Goal: Task Accomplishment & Management: Manage account settings

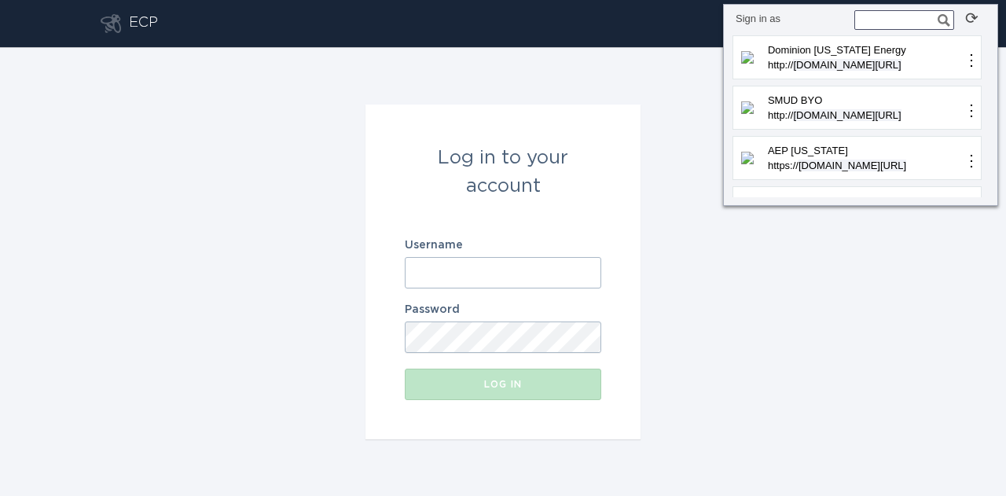
click at [591, 273] on input "Username" at bounding box center [503, 272] width 196 height 31
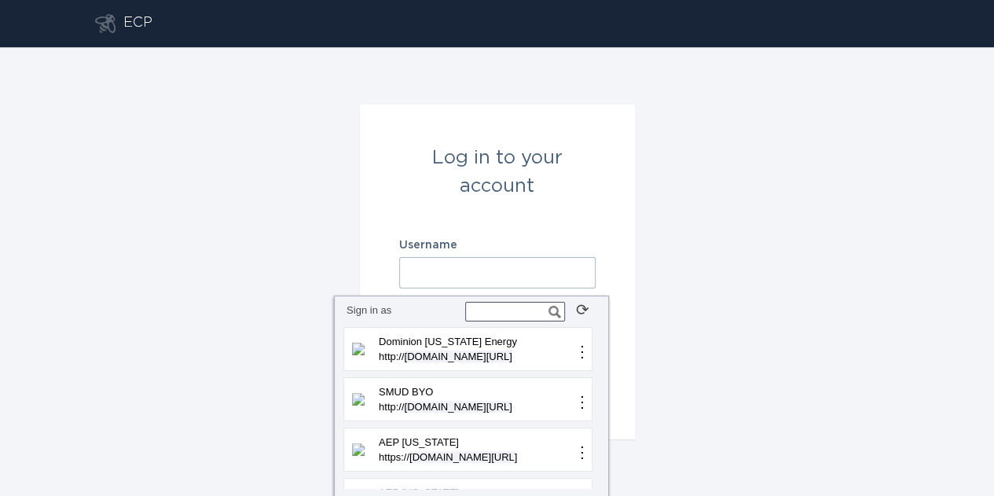
click at [516, 309] on input "text" at bounding box center [515, 312] width 100 height 20
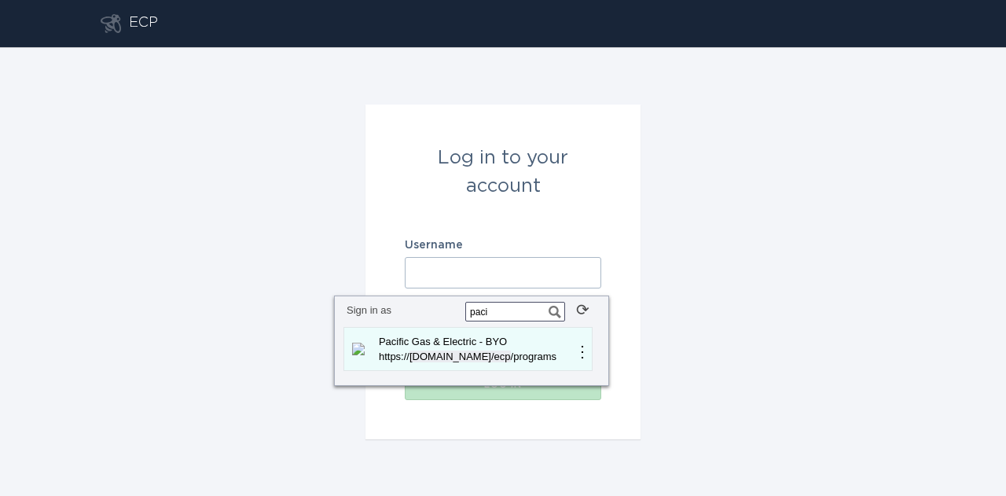
type input "paci"
click at [510, 341] on p "Pacific Gas & Electric - BYO" at bounding box center [475, 342] width 198 height 16
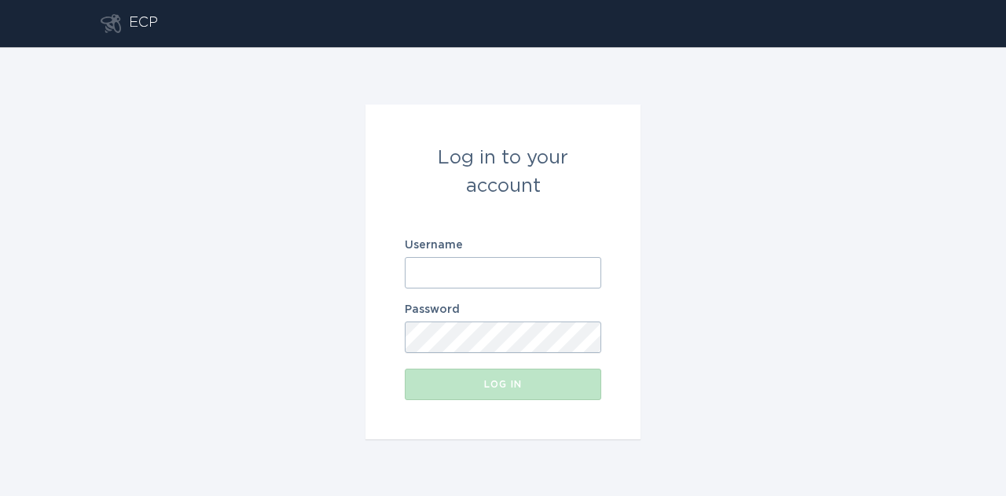
type input "[EMAIL_ADDRESS][DOMAIN_NAME]"
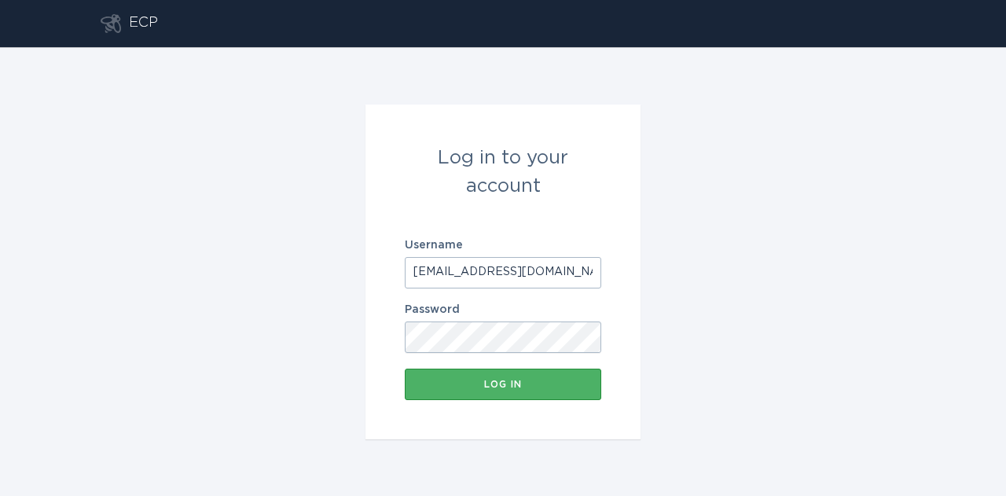
click at [576, 391] on button "Log in" at bounding box center [503, 384] width 196 height 31
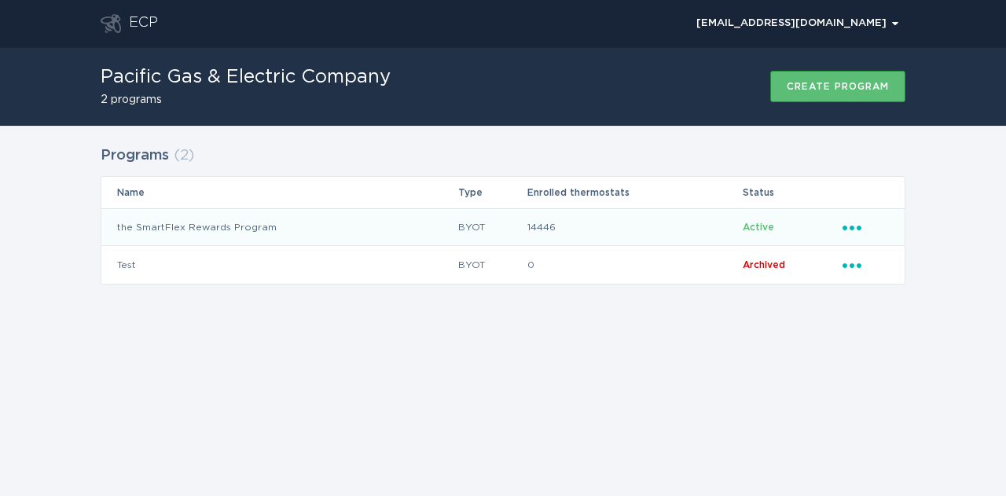
click at [855, 224] on icon "Ellipsis" at bounding box center [853, 224] width 22 height 13
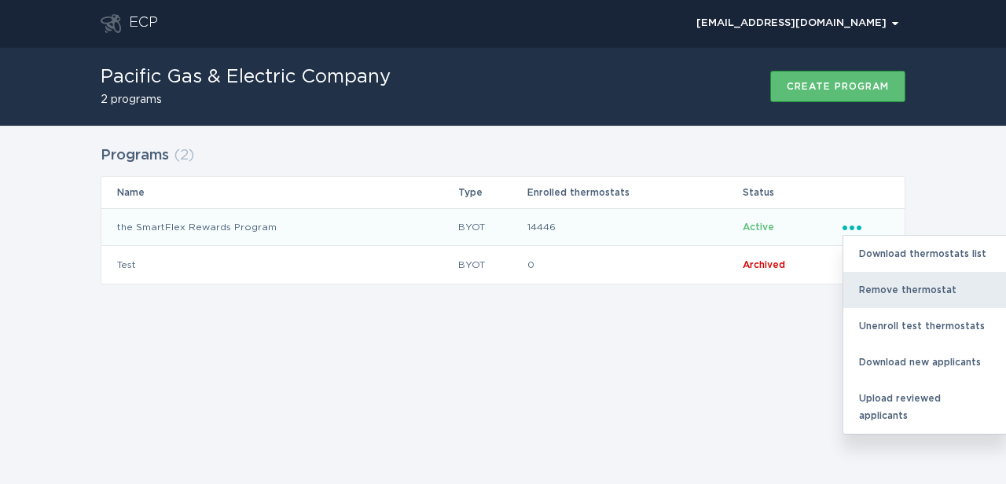
click at [887, 301] on div "Remove thermostat" at bounding box center [924, 290] width 163 height 36
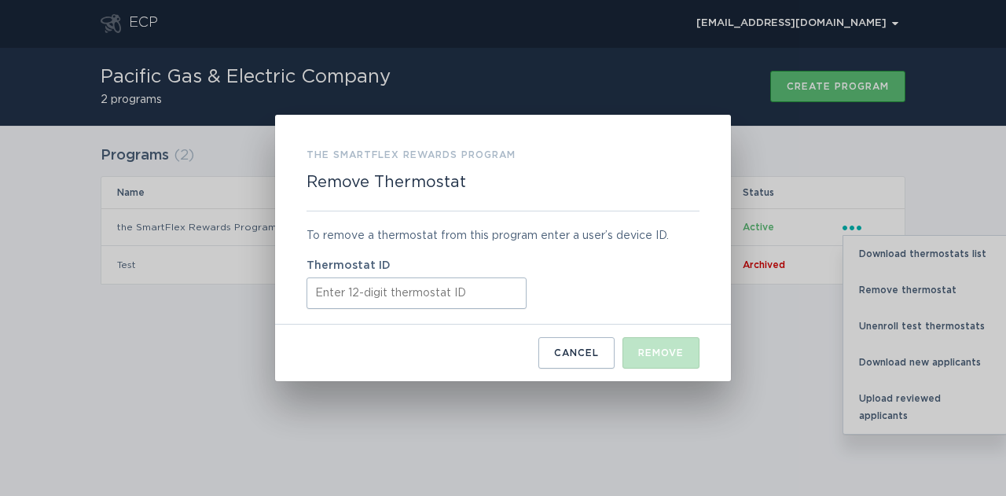
click at [453, 303] on input "Thermostat ID" at bounding box center [416, 292] width 220 height 31
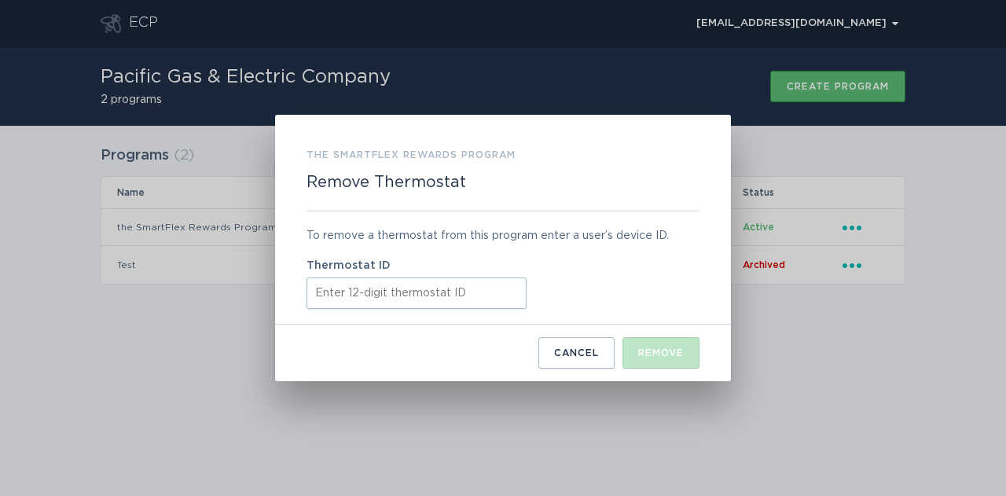
paste input "511828587010"
type input "511828587010"
click at [674, 360] on button "Remove" at bounding box center [660, 352] width 77 height 31
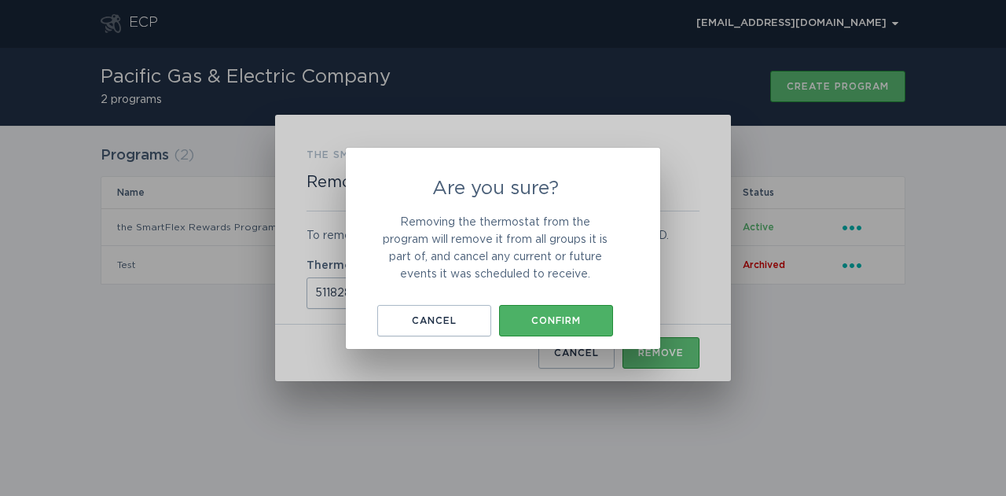
click at [577, 312] on button "Confirm" at bounding box center [556, 320] width 114 height 31
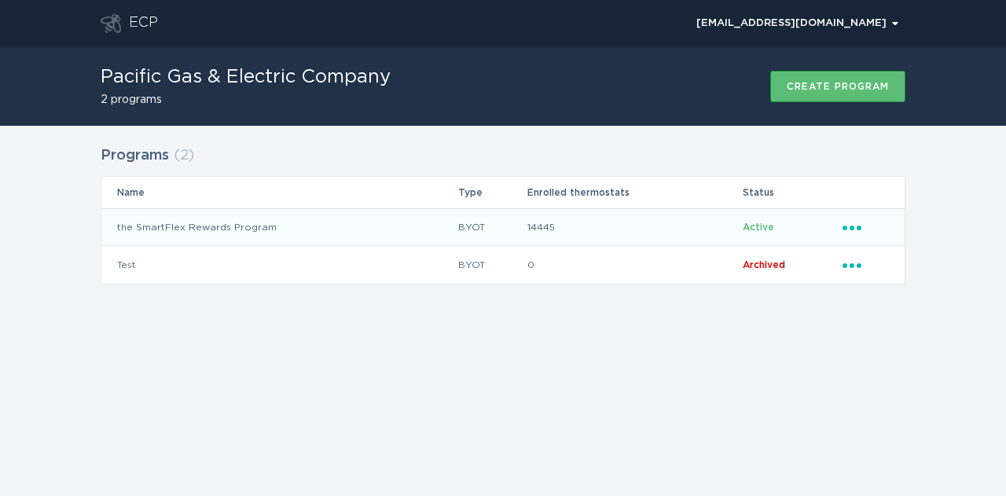
click at [846, 229] on icon "Popover menu" at bounding box center [851, 228] width 19 height 5
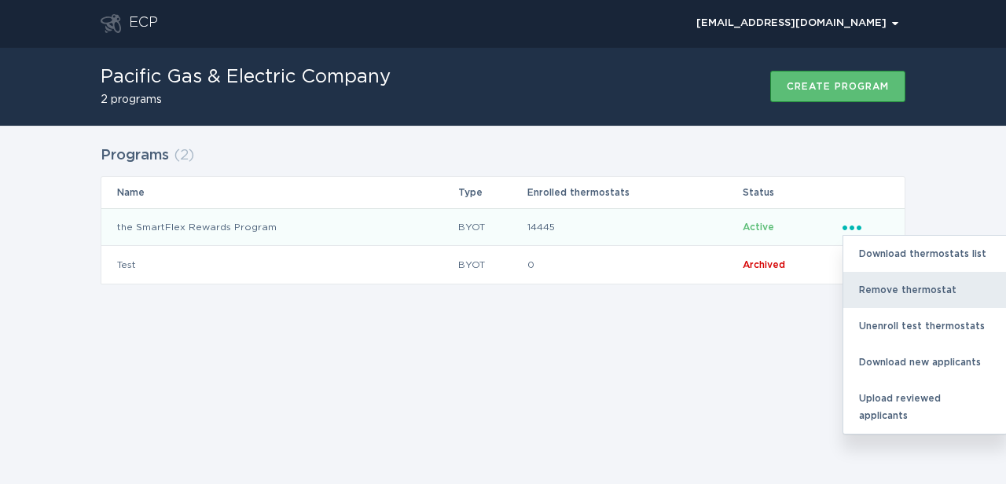
click at [879, 302] on div "Remove thermostat" at bounding box center [924, 290] width 163 height 36
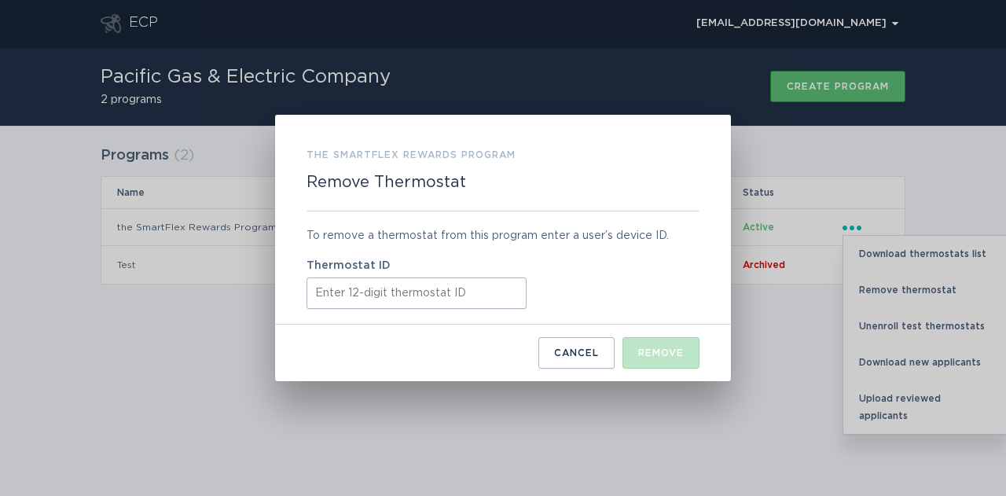
click at [479, 294] on input "Thermostat ID" at bounding box center [416, 292] width 220 height 31
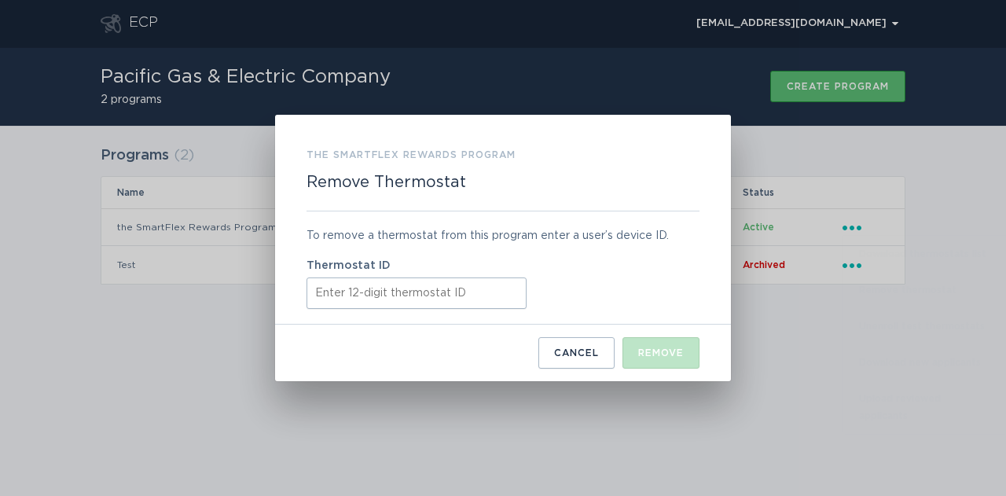
paste input "41198861093"
click at [319, 292] on input "41198861093" at bounding box center [416, 292] width 220 height 31
type input "411988610936"
click at [669, 348] on div "Remove" at bounding box center [661, 352] width 46 height 9
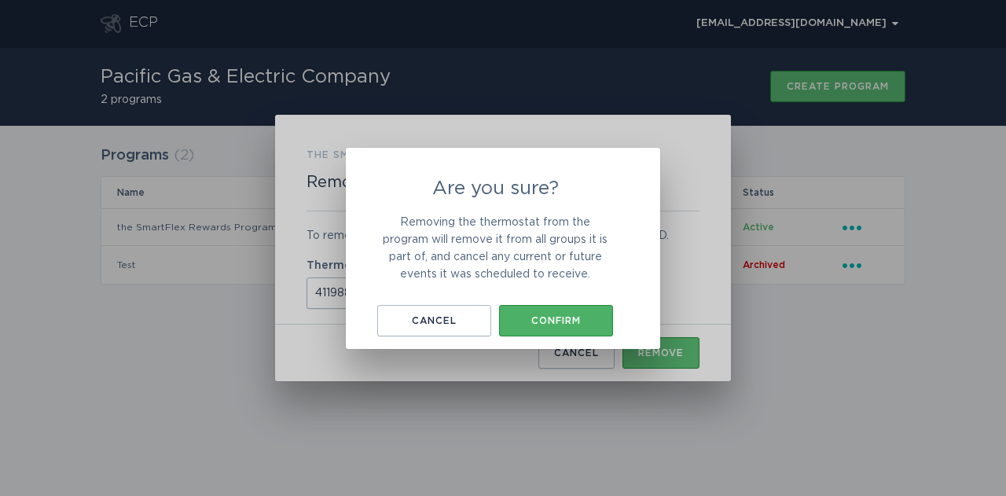
click at [588, 317] on div "Confirm" at bounding box center [556, 320] width 98 height 9
